Goal: Transaction & Acquisition: Download file/media

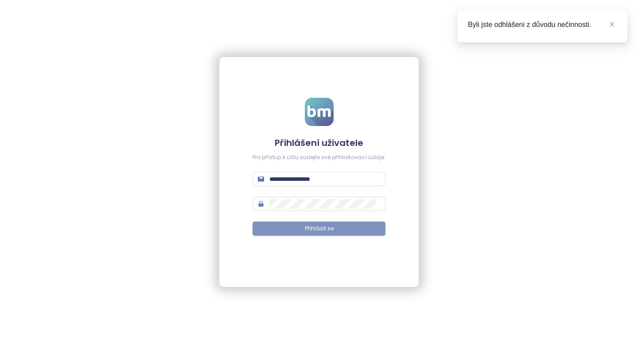
click at [314, 230] on span "Přihlásit se" at bounding box center [319, 229] width 29 height 8
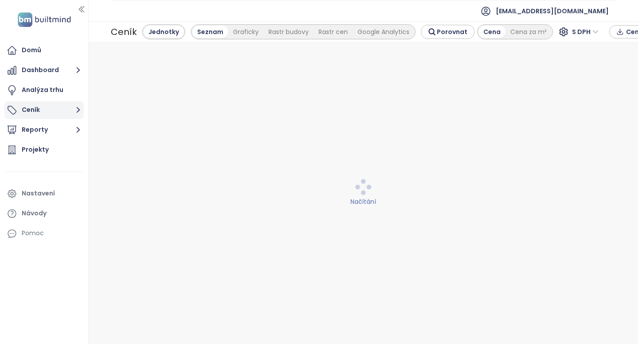
click at [48, 106] on button "Ceník" at bounding box center [43, 110] width 79 height 18
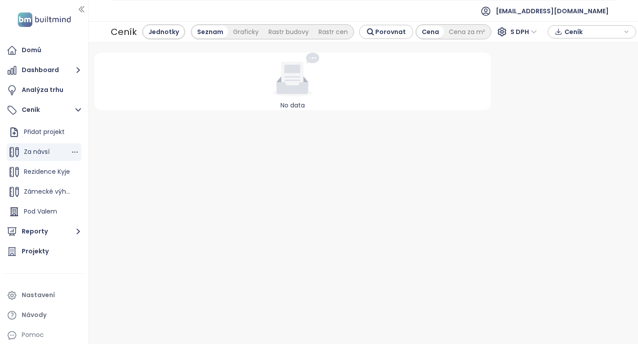
click at [44, 151] on span "Za návsí" at bounding box center [37, 151] width 26 height 9
click at [43, 170] on span "Rezidence Kyje" at bounding box center [47, 171] width 46 height 9
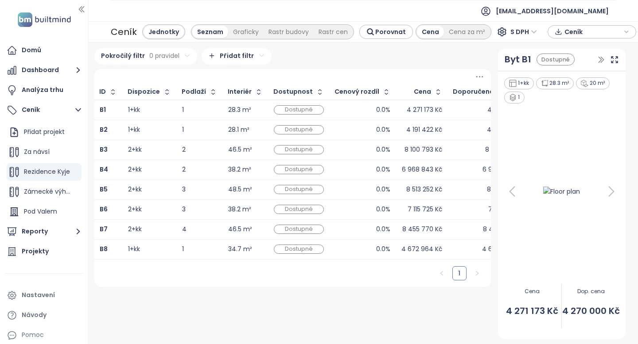
click at [613, 32] on span "Ceník" at bounding box center [592, 31] width 57 height 13
click at [573, 79] on span "Stáhnout" at bounding box center [580, 76] width 31 height 10
